Goal: Task Accomplishment & Management: Use online tool/utility

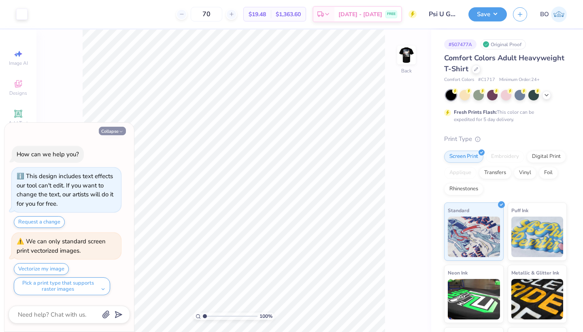
click at [109, 130] on button "Collapse" at bounding box center [112, 131] width 27 height 9
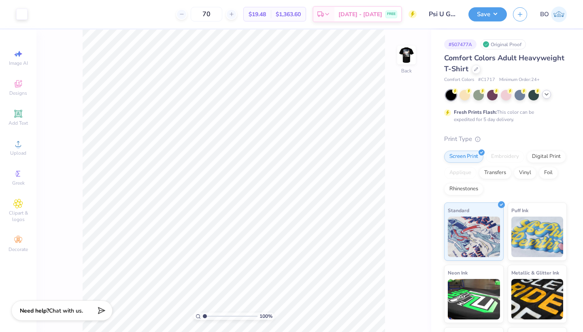
click at [546, 96] on icon at bounding box center [546, 94] width 6 height 6
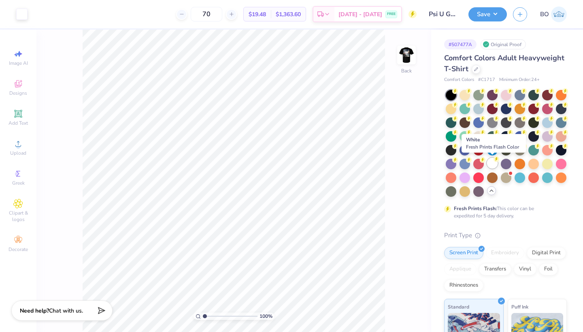
click at [496, 163] on div at bounding box center [492, 163] width 11 height 11
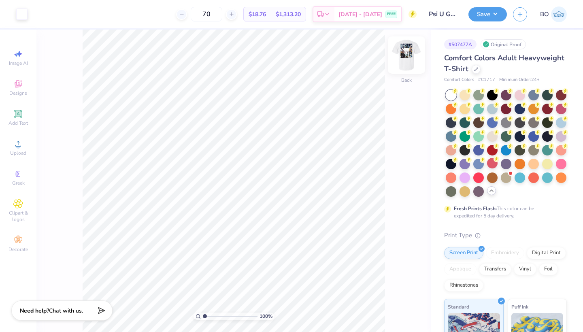
click at [405, 65] on img at bounding box center [406, 55] width 32 height 32
click at [492, 16] on button "Save" at bounding box center [488, 13] width 38 height 14
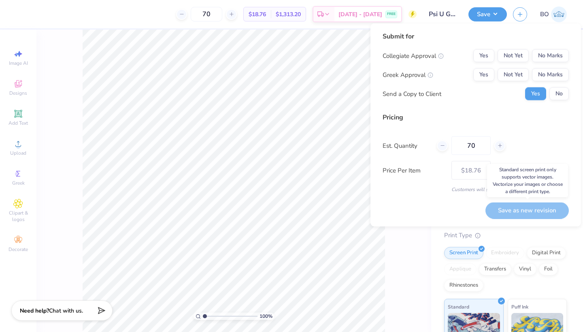
click at [528, 215] on div "Save as new revision" at bounding box center [527, 210] width 83 height 17
click at [486, 55] on button "Yes" at bounding box center [483, 55] width 21 height 13
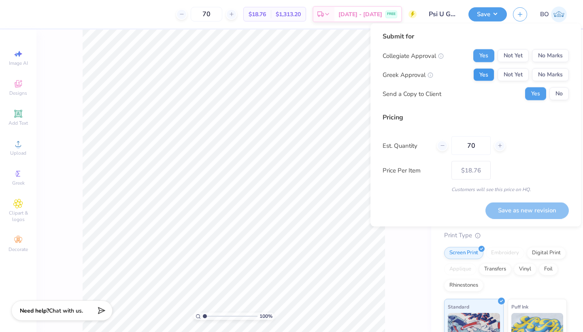
click at [486, 73] on button "Yes" at bounding box center [483, 74] width 21 height 13
click at [523, 70] on button "Not Yet" at bounding box center [513, 74] width 31 height 13
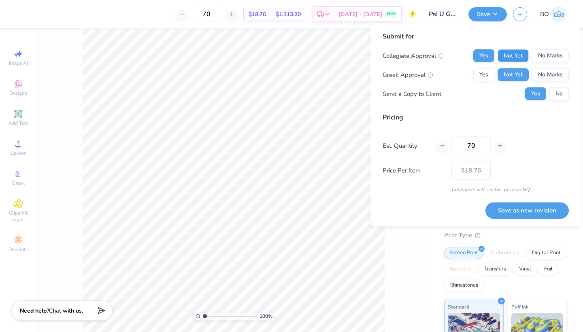
click at [519, 60] on button "Not Yet" at bounding box center [513, 55] width 31 height 13
click at [541, 210] on button "Save as new revision" at bounding box center [527, 210] width 83 height 17
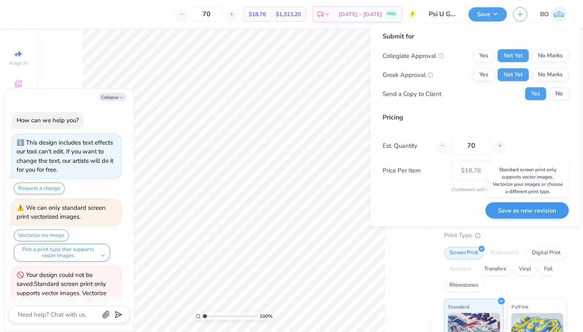
scroll to position [22, 0]
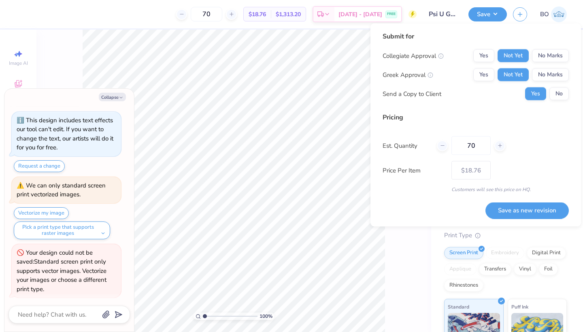
click at [424, 253] on div "100 % Front" at bounding box center [233, 181] width 395 height 303
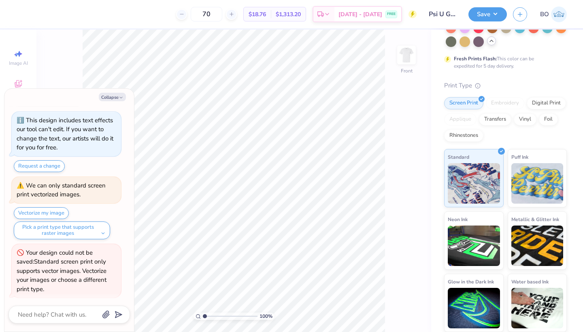
scroll to position [149, 0]
click at [116, 91] on div "Collapse How can we help you? This design includes text effects our tool can't …" at bounding box center [69, 210] width 130 height 243
click at [116, 95] on button "Collapse" at bounding box center [112, 97] width 27 height 9
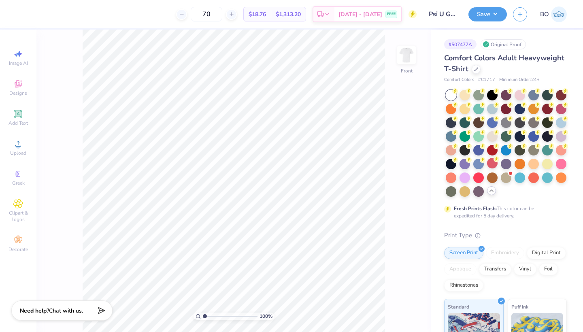
scroll to position [0, 0]
click at [492, 17] on button "Save" at bounding box center [488, 13] width 38 height 14
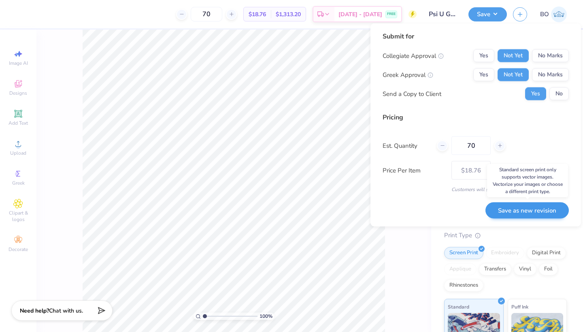
click at [537, 213] on button "Save as new revision" at bounding box center [527, 210] width 83 height 17
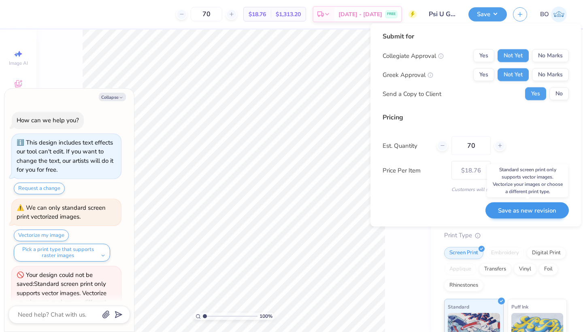
scroll to position [80, 0]
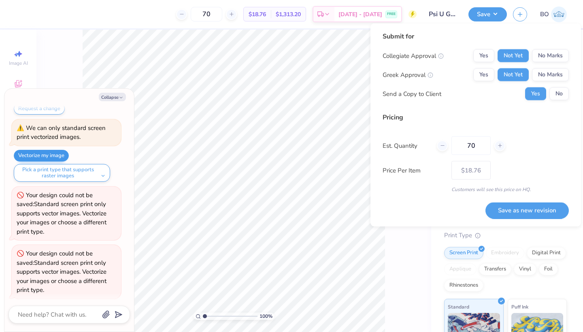
click at [37, 154] on button "Vectorize my image" at bounding box center [41, 156] width 55 height 12
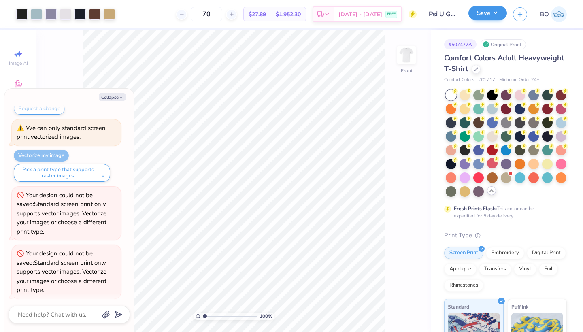
click at [485, 16] on button "Save" at bounding box center [488, 13] width 38 height 14
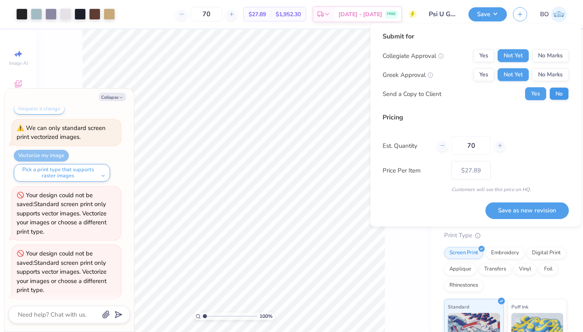
click at [553, 92] on button "No" at bounding box center [559, 93] width 19 height 13
type textarea "x"
click at [537, 216] on button "Save as new revision" at bounding box center [527, 210] width 83 height 17
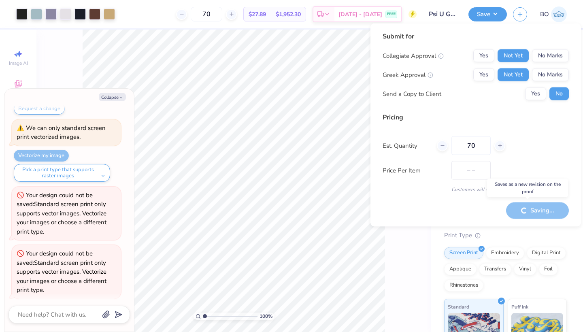
type input "$27.89"
click at [481, 53] on button "Yes" at bounding box center [483, 55] width 21 height 13
click at [510, 51] on button "Not Yet" at bounding box center [513, 55] width 31 height 13
click at [491, 74] on button "Yes" at bounding box center [483, 74] width 21 height 13
click at [540, 207] on div "Saving..." at bounding box center [537, 210] width 63 height 17
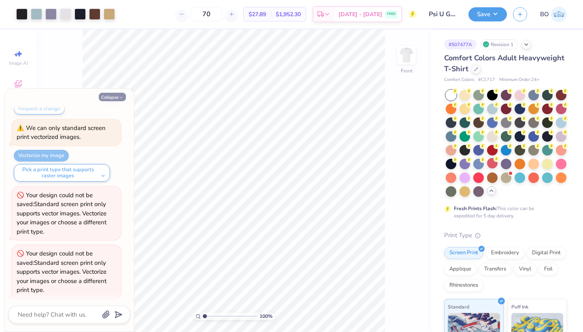
click at [122, 98] on polyline "button" at bounding box center [121, 97] width 2 height 1
type textarea "x"
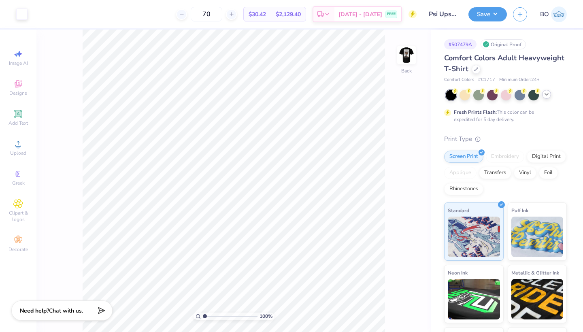
click at [549, 96] on icon at bounding box center [546, 94] width 6 height 6
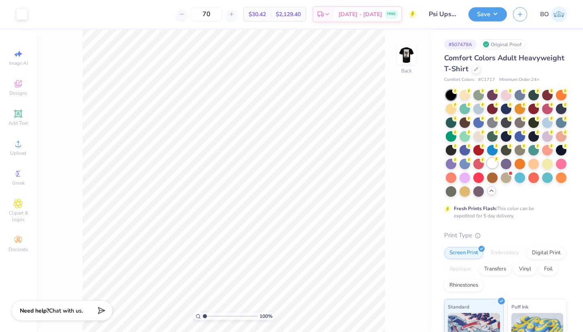
click at [493, 164] on div at bounding box center [492, 163] width 11 height 11
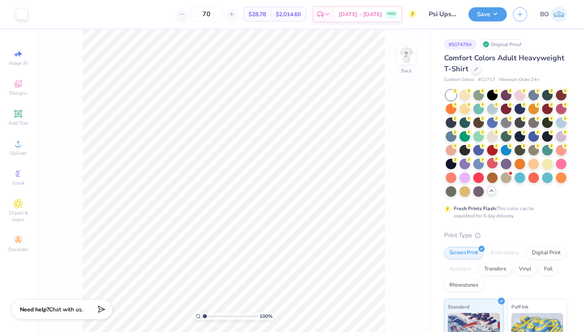
click at [51, 307] on span "Chat with us." at bounding box center [66, 310] width 34 height 8
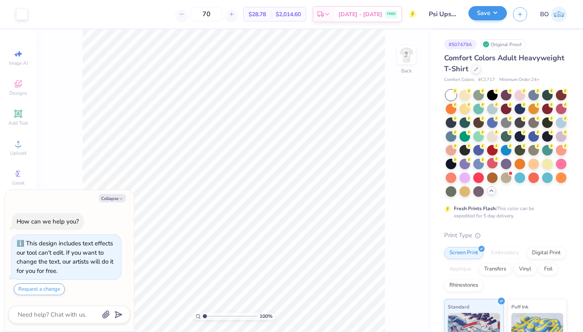
click at [489, 15] on button "Save" at bounding box center [488, 13] width 38 height 14
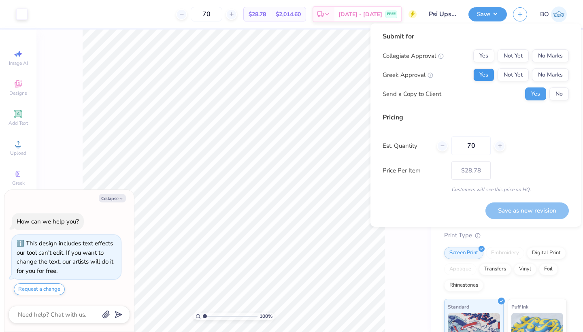
click at [486, 77] on button "Yes" at bounding box center [483, 74] width 21 height 13
click at [511, 53] on button "Not Yet" at bounding box center [513, 55] width 31 height 13
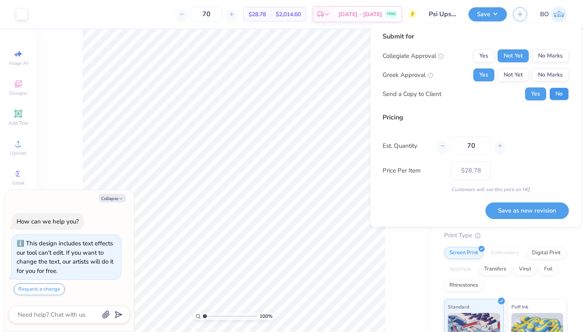
click at [558, 95] on button "No" at bounding box center [559, 93] width 19 height 13
type textarea "x"
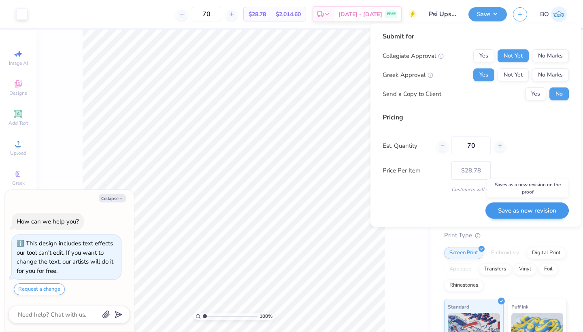
click at [518, 216] on button "Save as new revision" at bounding box center [527, 210] width 83 height 17
type input "$28.78"
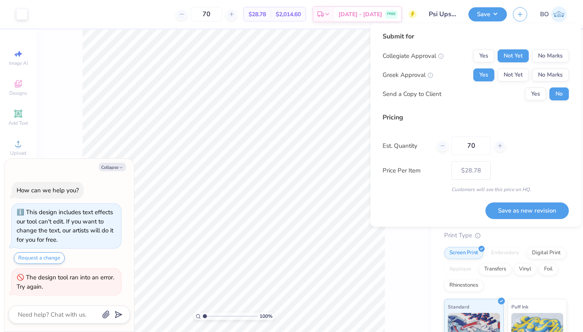
type textarea "x"
click at [511, 211] on button "Save as new revision" at bounding box center [527, 210] width 83 height 17
type input "$28.78"
